Goal: Transaction & Acquisition: Purchase product/service

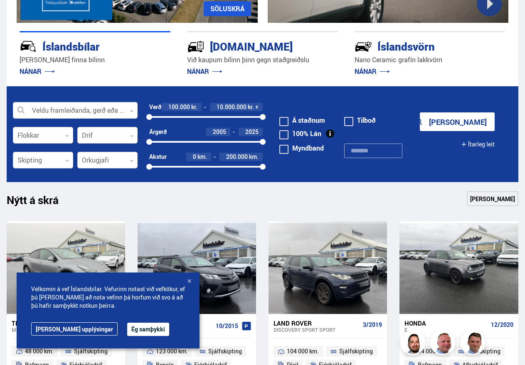
scroll to position [127, 0]
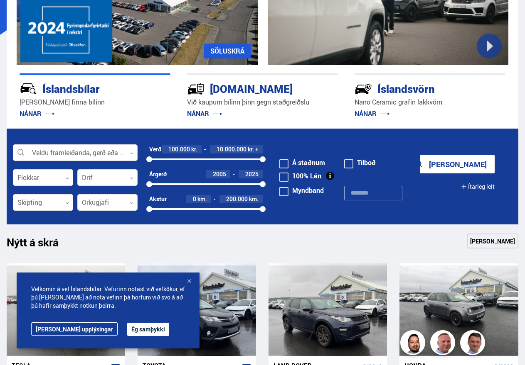
click at [206, 159] on div at bounding box center [205, 160] width 113 height 2
click at [196, 159] on div at bounding box center [177, 160] width 57 height 2
click at [180, 159] on div at bounding box center [172, 160] width 47 height 2
click at [171, 159] on div at bounding box center [164, 160] width 31 height 2
click at [165, 159] on div at bounding box center [160, 160] width 22 height 2
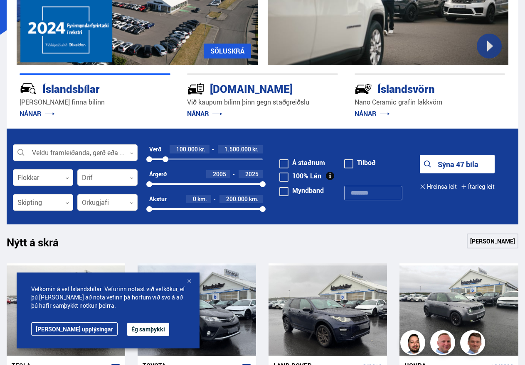
click at [156, 161] on div "100000 1500000" at bounding box center [205, 159] width 113 height 7
drag, startPoint x: 155, startPoint y: 161, endPoint x: 137, endPoint y: 161, distance: 18.7
click at [137, 161] on form "Veldu framleiðanda, gerð eða eiginleika 0 Flokkar 0 Drif 0 Verð 100.000 kr. 1.5…" at bounding box center [262, 177] width 511 height 96
click at [159, 160] on div at bounding box center [160, 160] width 6 height 6
click at [156, 159] on div at bounding box center [154, 160] width 10 height 2
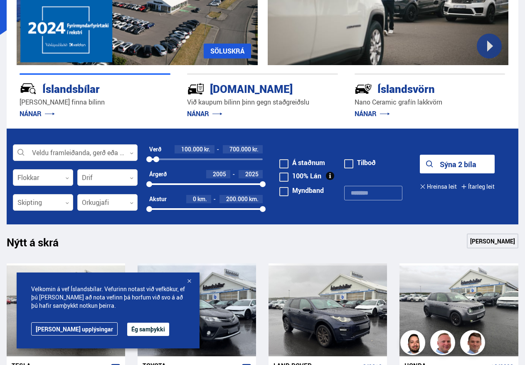
click at [450, 162] on button "Sýna 2 bíla" at bounding box center [456, 164] width 75 height 19
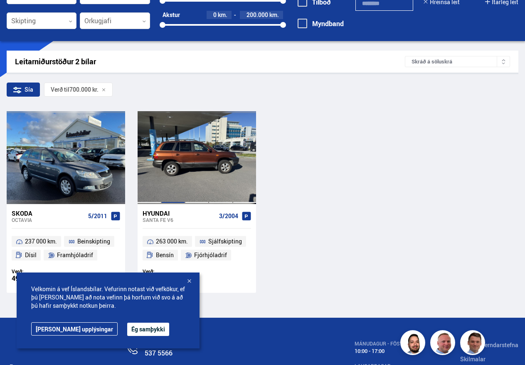
scroll to position [127, 0]
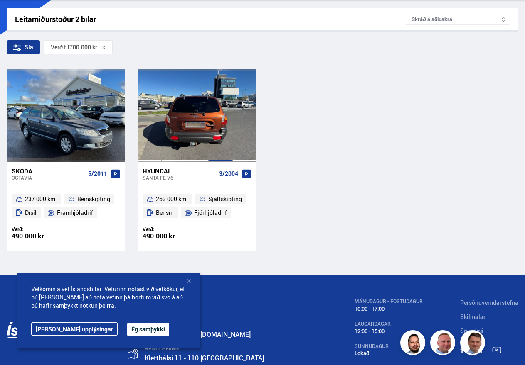
click at [209, 120] on div at bounding box center [220, 115] width 24 height 93
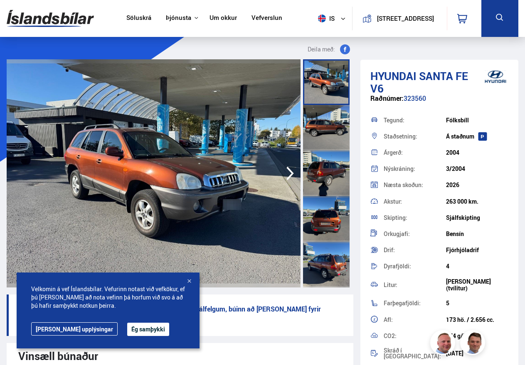
click at [322, 80] on div at bounding box center [326, 82] width 47 height 46
click at [289, 175] on icon "button" at bounding box center [290, 174] width 17 height 20
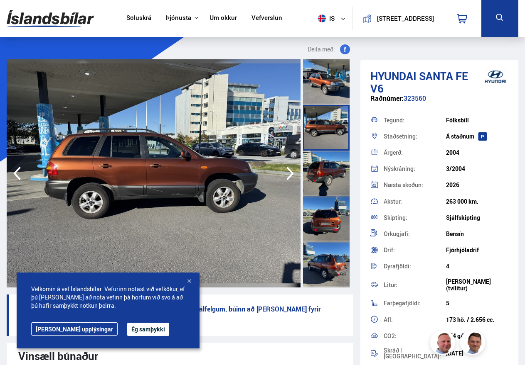
click at [289, 175] on icon "button" at bounding box center [290, 174] width 17 height 20
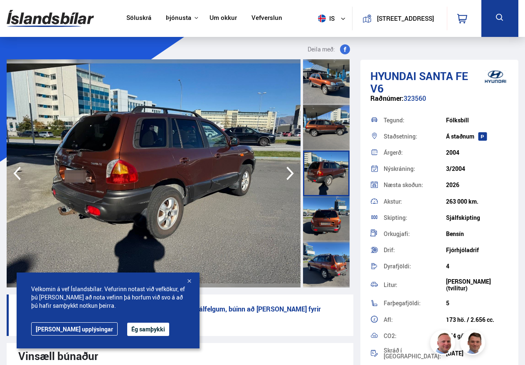
click at [289, 175] on icon "button" at bounding box center [290, 174] width 17 height 20
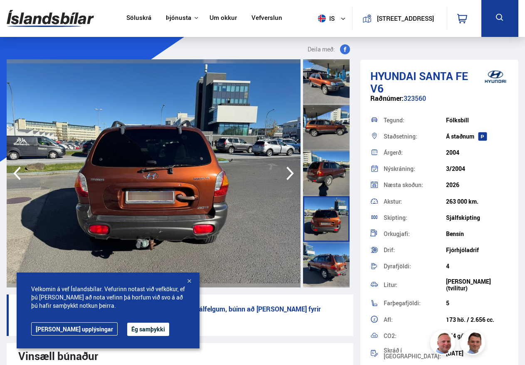
click at [289, 175] on icon "button" at bounding box center [290, 174] width 17 height 20
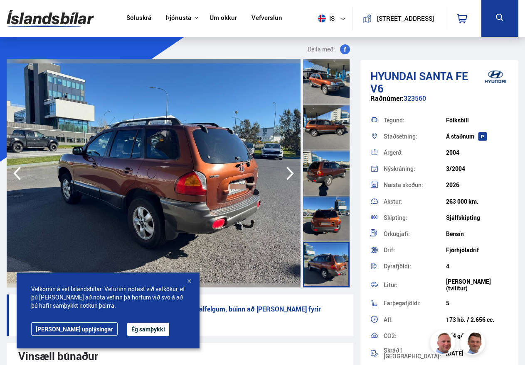
click at [289, 175] on icon "button" at bounding box center [290, 174] width 17 height 20
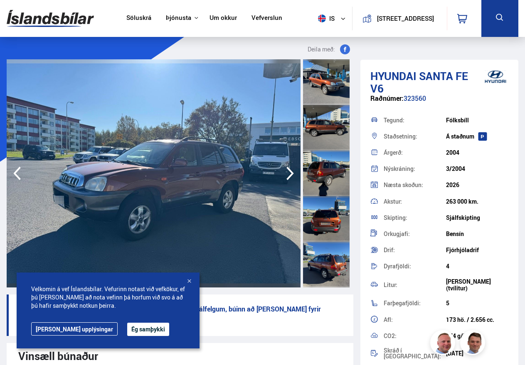
click at [289, 175] on icon "button" at bounding box center [290, 174] width 17 height 20
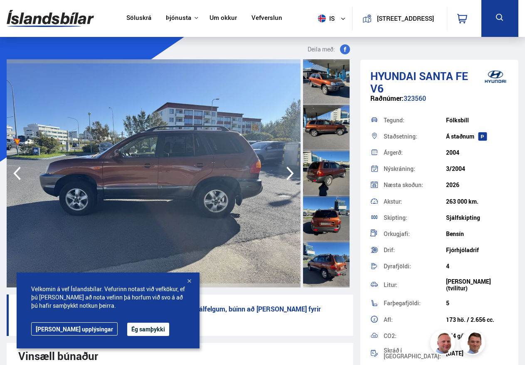
click at [289, 175] on icon "button" at bounding box center [290, 174] width 17 height 20
